Goal: Task Accomplishment & Management: Manage account settings

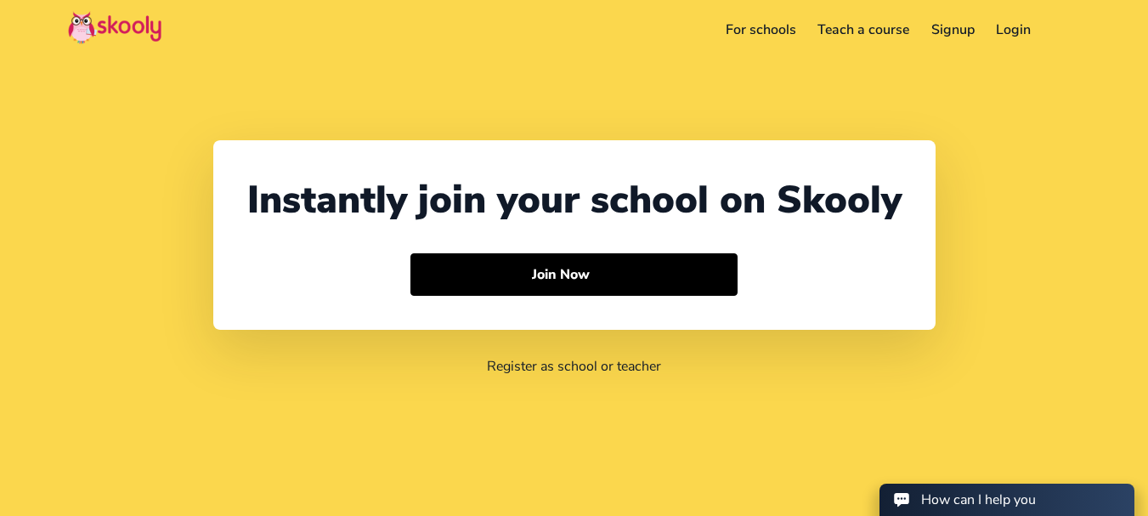
select select "91"
select select "[GEOGRAPHIC_DATA]"
select select "[GEOGRAPHIC_DATA]/[GEOGRAPHIC_DATA]"
click at [1000, 33] on link "Login" at bounding box center [1014, 29] width 57 height 27
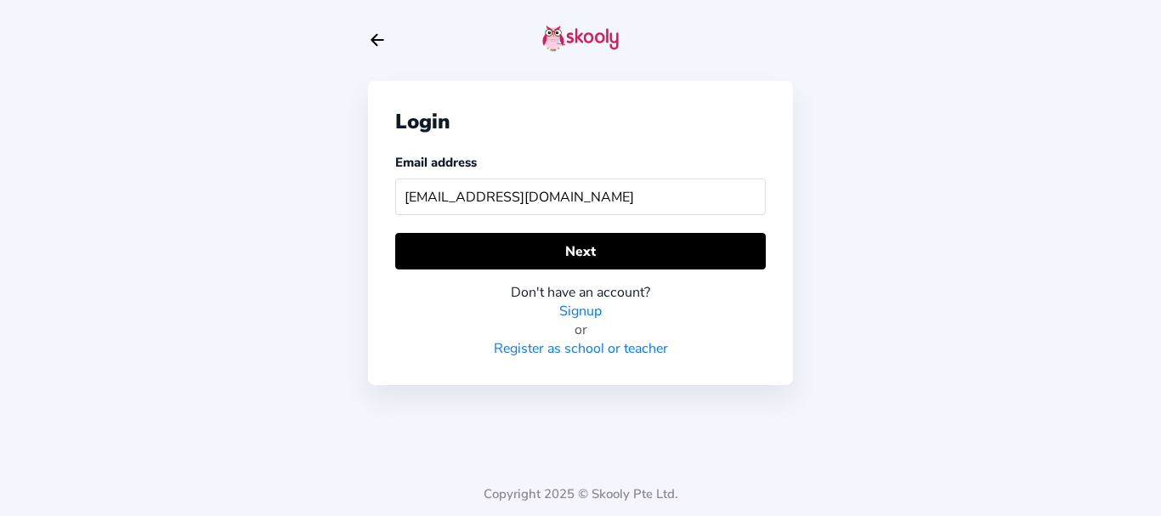
type input "[EMAIL_ADDRESS][DOMAIN_NAME]"
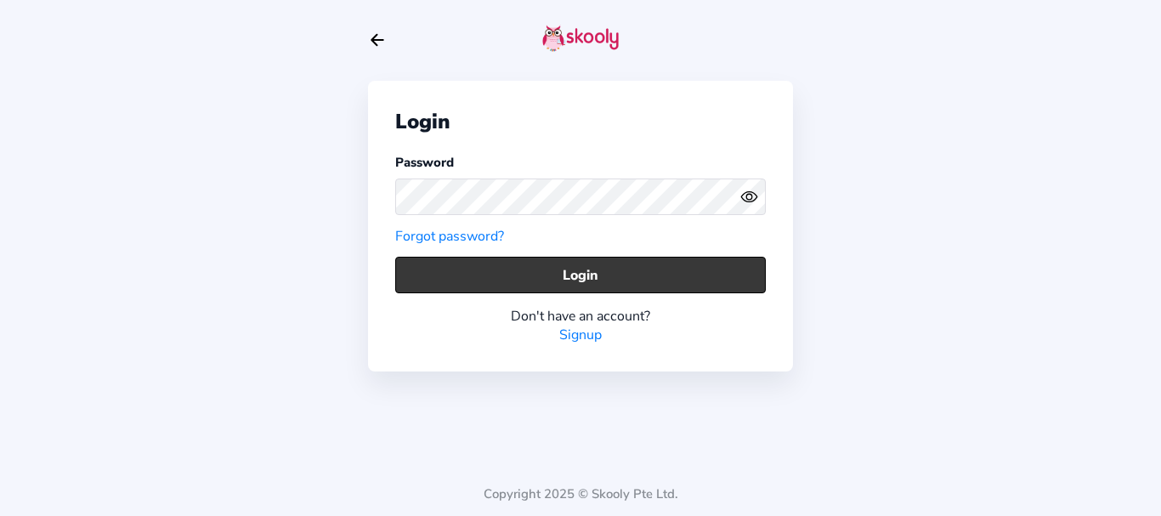
click at [434, 262] on button "Login" at bounding box center [580, 275] width 371 height 37
